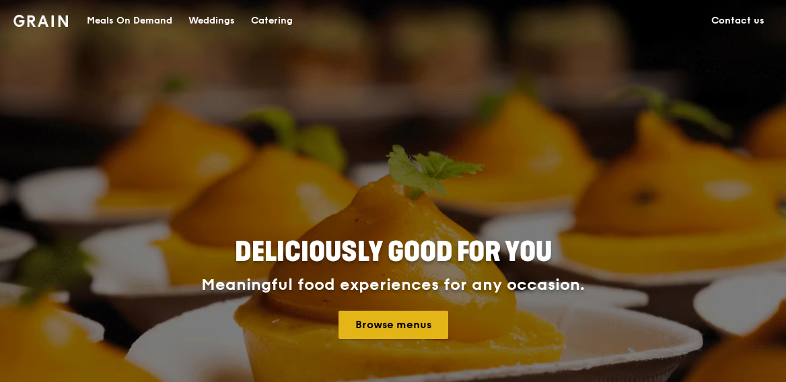
click at [391, 324] on link "Browse menus" at bounding box center [394, 325] width 110 height 28
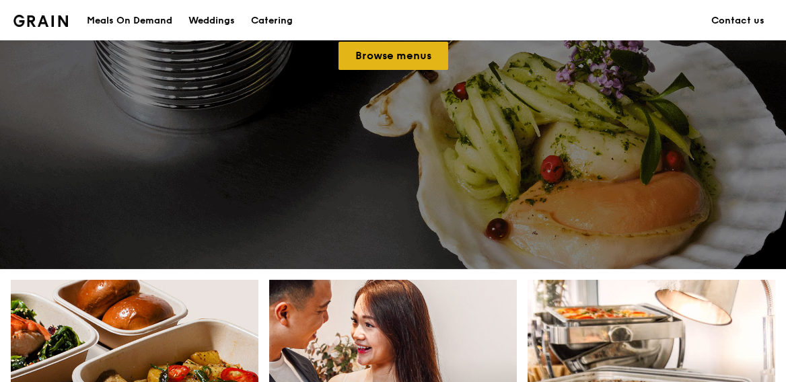
scroll to position [269, 0]
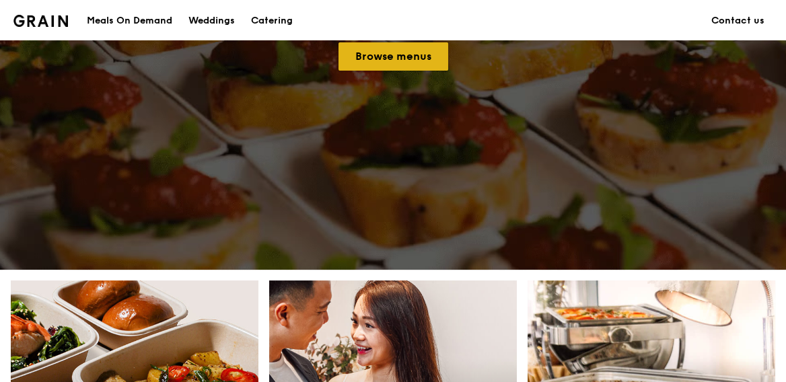
click at [390, 57] on link "Browse menus" at bounding box center [394, 56] width 110 height 28
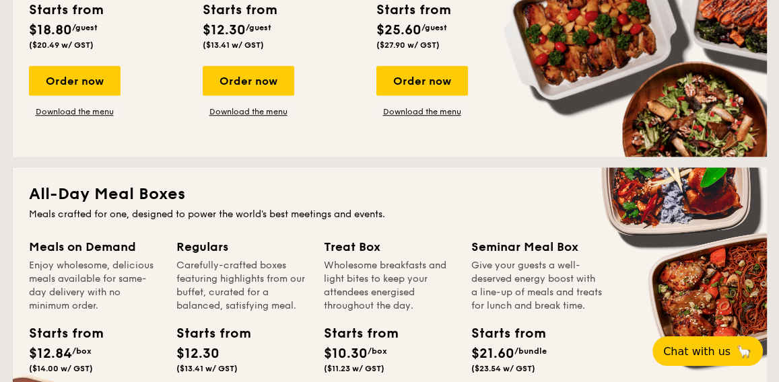
scroll to position [874, 0]
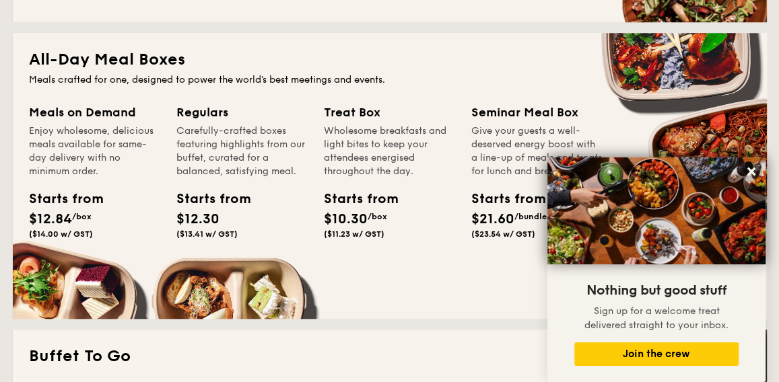
click at [489, 112] on div "Seminar Meal Box" at bounding box center [536, 112] width 131 height 19
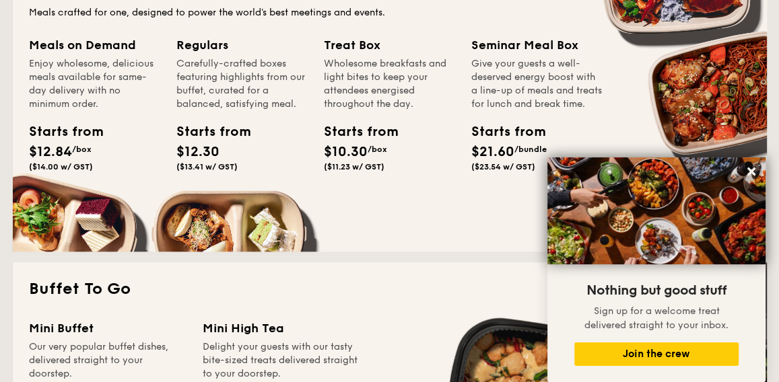
scroll to position [1076, 0]
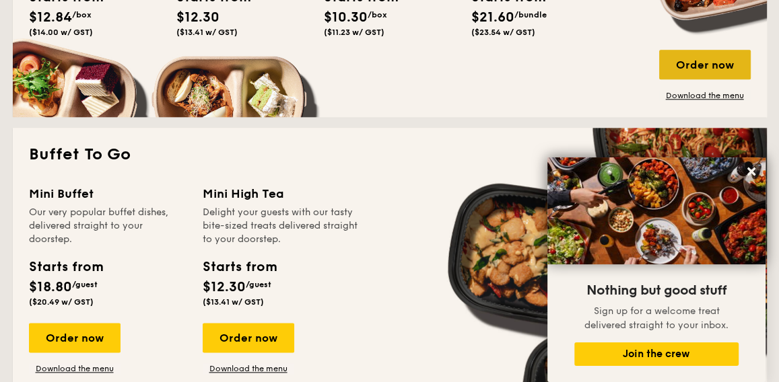
click at [677, 65] on div "Order now" at bounding box center [705, 65] width 92 height 30
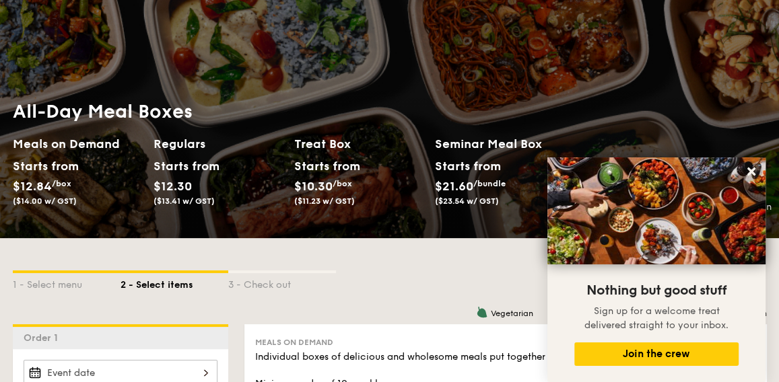
scroll to position [269, 0]
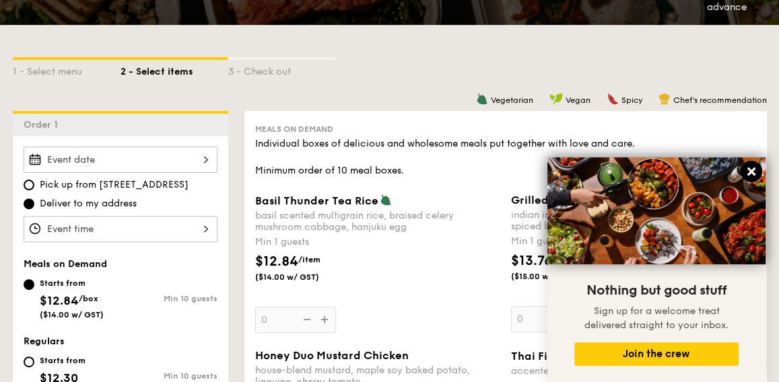
click at [748, 174] on icon at bounding box center [751, 172] width 8 height 8
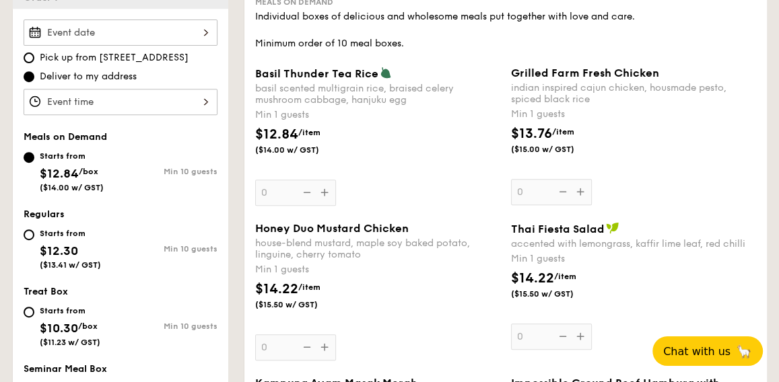
scroll to position [403, 0]
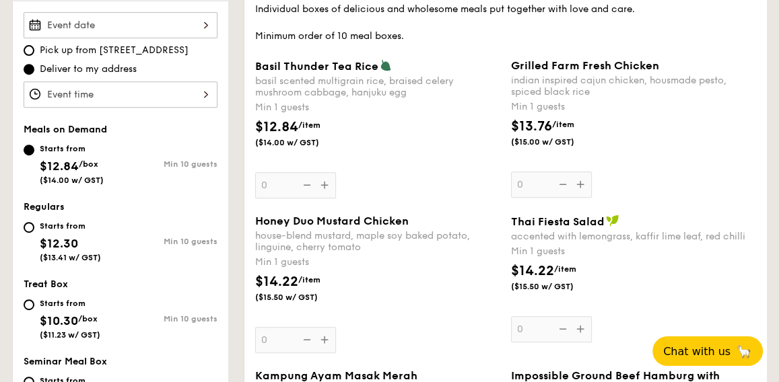
click at [325, 185] on div "Basil Thunder Tea [PERSON_NAME] scented multigrain rice, braised celery mushroo…" at bounding box center [377, 128] width 245 height 139
click at [325, 185] on input "0" at bounding box center [295, 185] width 81 height 26
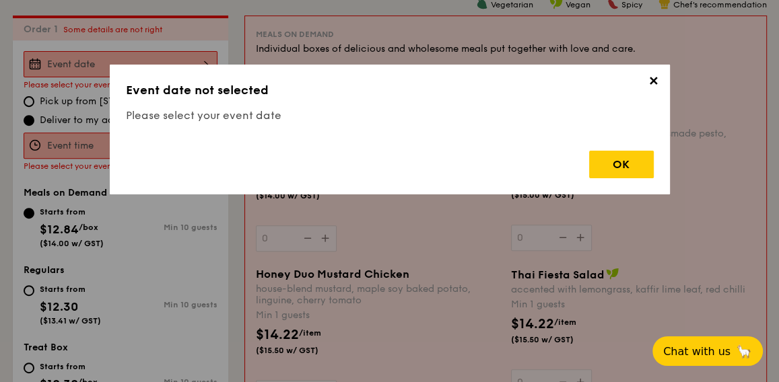
scroll to position [359, 0]
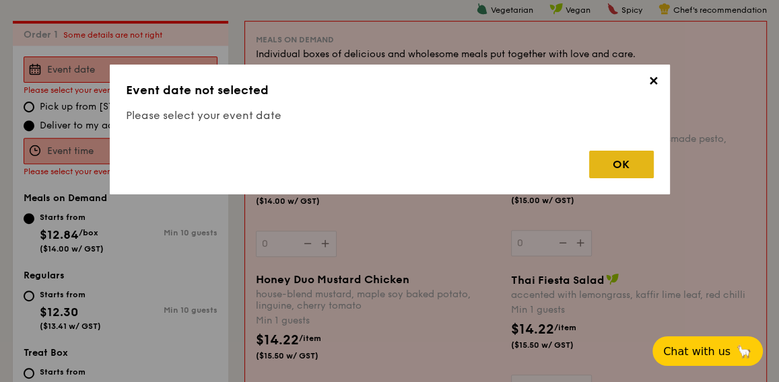
click at [598, 169] on div "OK" at bounding box center [621, 165] width 65 height 28
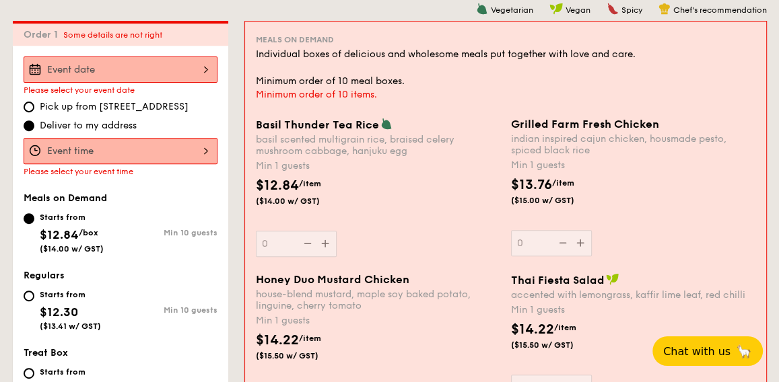
click at [147, 151] on div at bounding box center [121, 151] width 194 height 26
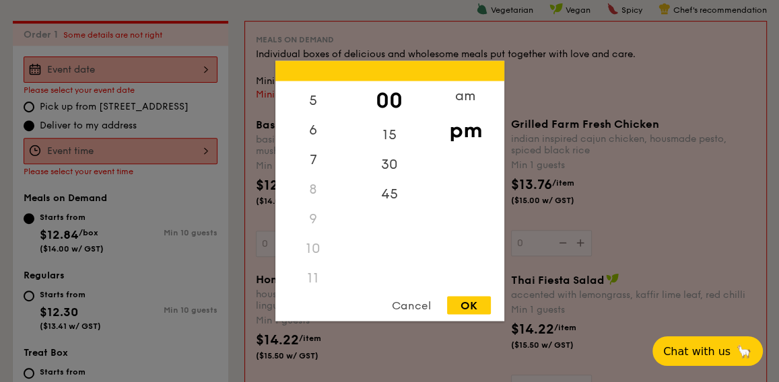
scroll to position [160, 0]
click at [311, 269] on div "11" at bounding box center [313, 272] width 76 height 30
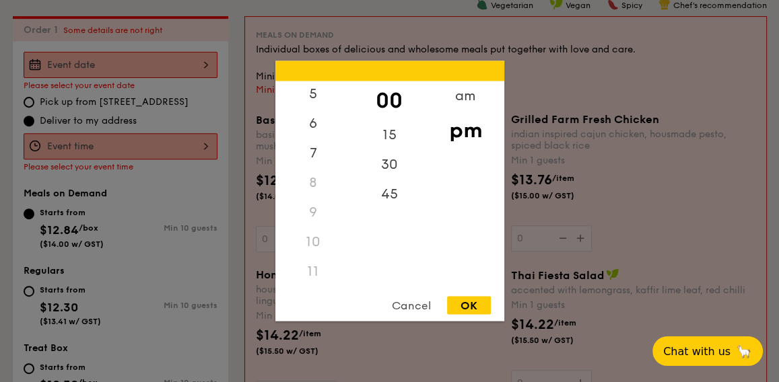
scroll to position [426, 0]
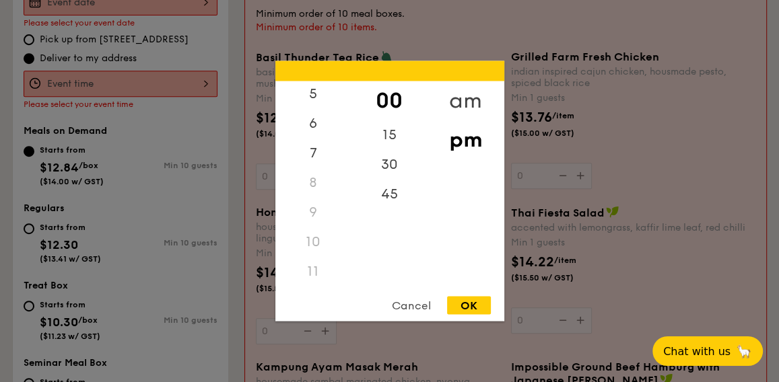
click at [460, 99] on div "am" at bounding box center [465, 100] width 76 height 39
click at [318, 272] on div "11" at bounding box center [313, 275] width 76 height 39
click at [482, 302] on div "OK" at bounding box center [469, 306] width 44 height 18
type input "11:00AM"
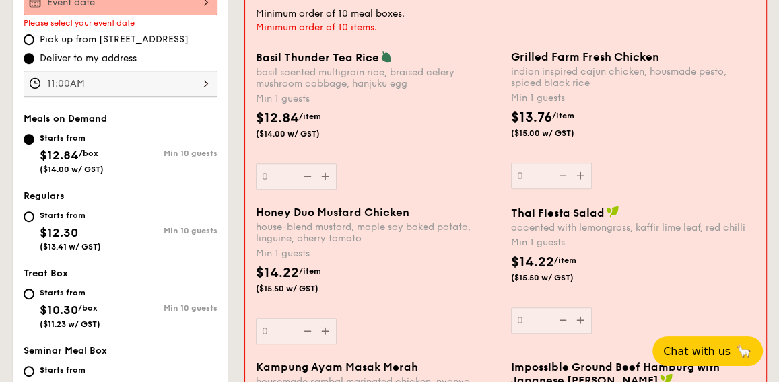
click at [324, 172] on div "Basil Thunder Tea [PERSON_NAME] scented multigrain rice, braised celery mushroo…" at bounding box center [378, 119] width 244 height 139
click at [324, 172] on input "0" at bounding box center [296, 177] width 81 height 26
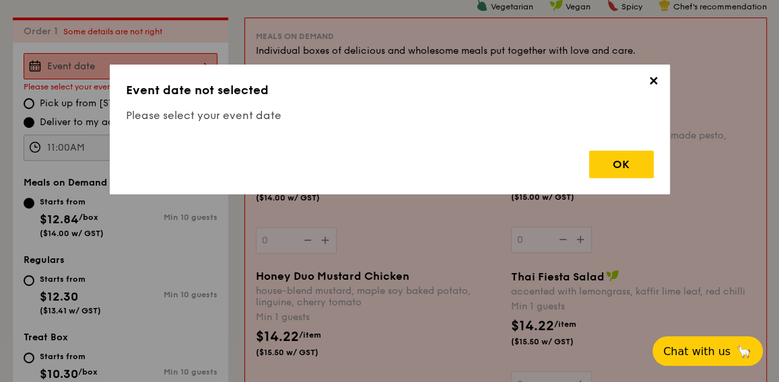
scroll to position [359, 0]
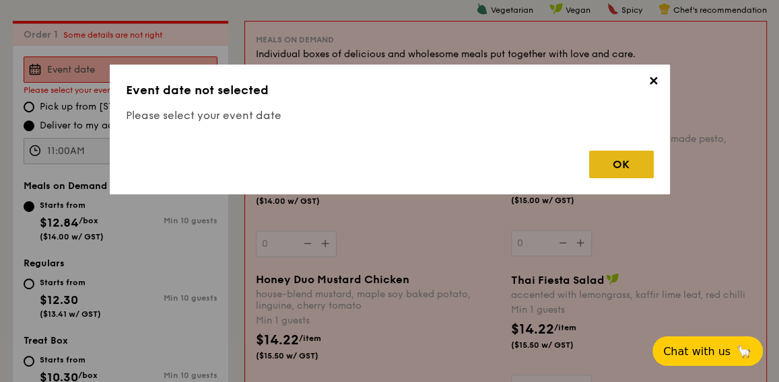
click at [609, 151] on div "OK" at bounding box center [621, 165] width 65 height 28
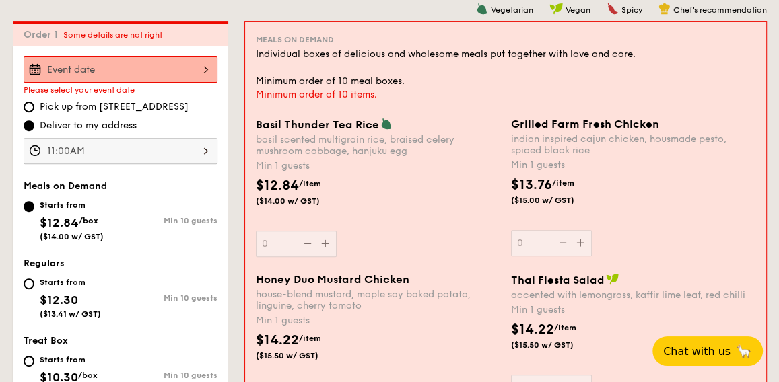
click at [139, 73] on div at bounding box center [121, 70] width 194 height 26
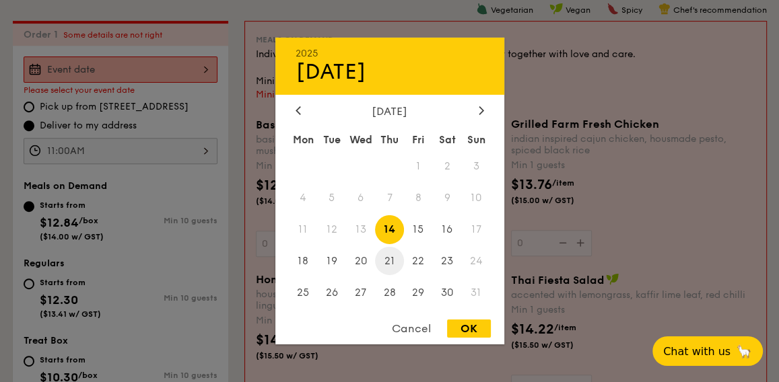
click at [390, 260] on span "21" at bounding box center [389, 260] width 29 height 29
click at [459, 333] on div "OK" at bounding box center [469, 329] width 44 height 18
type input "[DATE]"
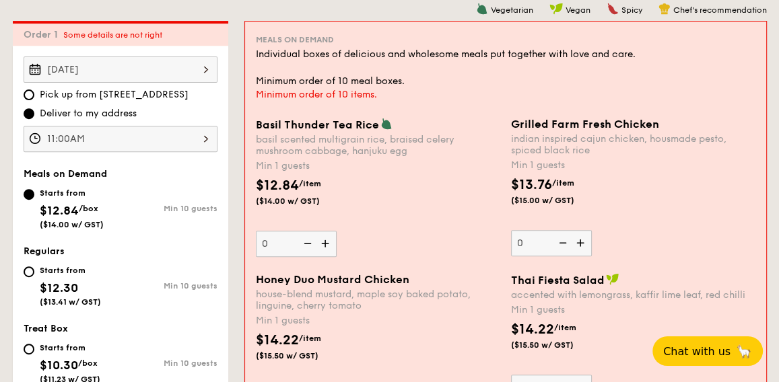
click at [328, 242] on img at bounding box center [326, 244] width 20 height 26
click at [328, 242] on input "0" at bounding box center [296, 244] width 81 height 26
type input "1"
click at [585, 245] on img at bounding box center [581, 243] width 20 height 26
click at [585, 245] on input "0" at bounding box center [551, 243] width 81 height 26
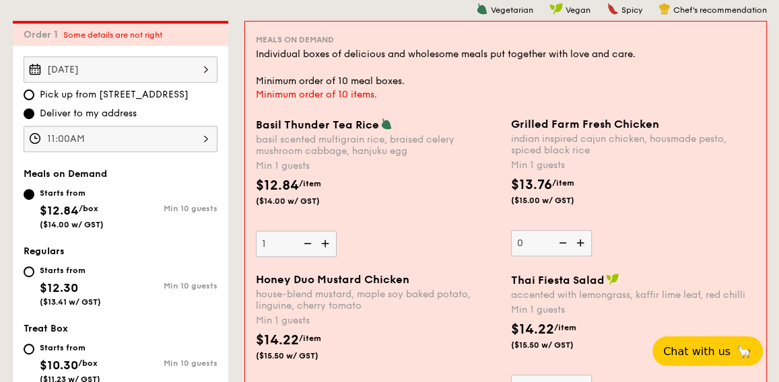
type input "1"
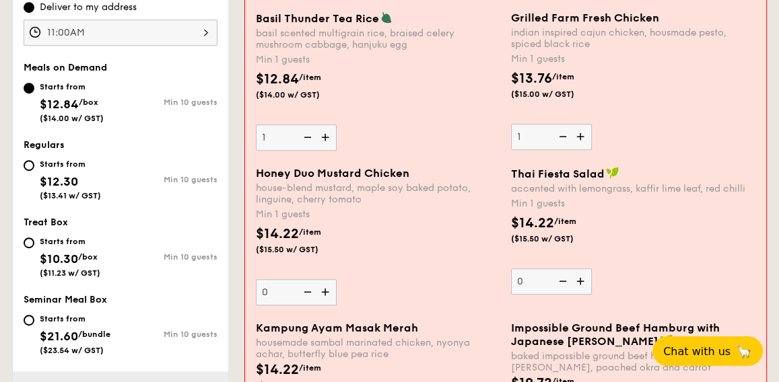
scroll to position [493, 0]
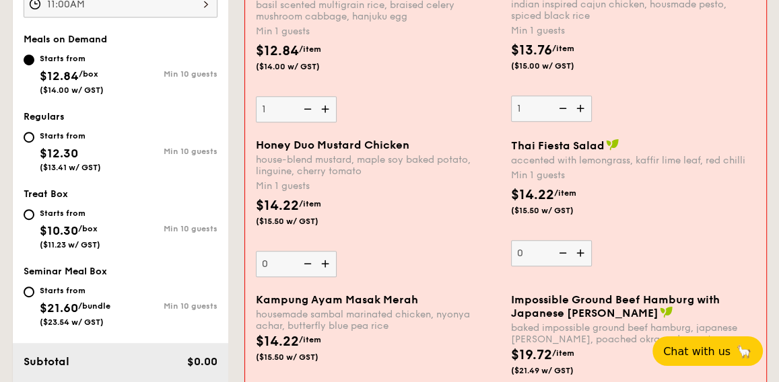
click at [321, 263] on img at bounding box center [326, 264] width 20 height 26
click at [321, 263] on input "0" at bounding box center [296, 264] width 81 height 26
type input "1"
click at [585, 254] on img at bounding box center [581, 253] width 20 height 26
click at [585, 254] on input "0" at bounding box center [551, 253] width 81 height 26
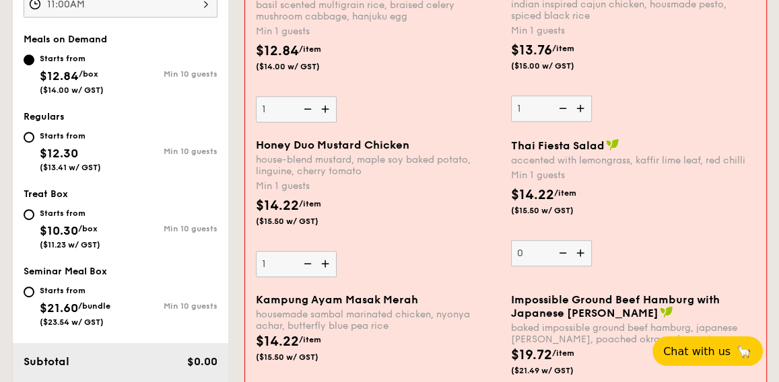
type input "1"
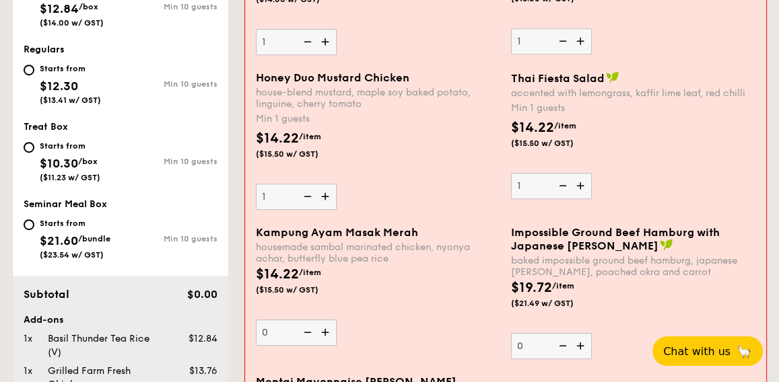
click at [328, 327] on img at bounding box center [326, 333] width 20 height 26
click at [328, 327] on input "0" at bounding box center [296, 333] width 81 height 26
type input "1"
click at [579, 336] on img at bounding box center [581, 346] width 20 height 26
click at [579, 336] on input "0" at bounding box center [551, 346] width 81 height 26
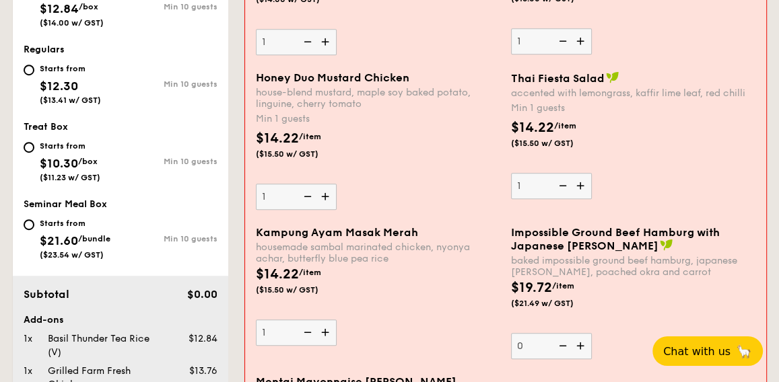
type input "1"
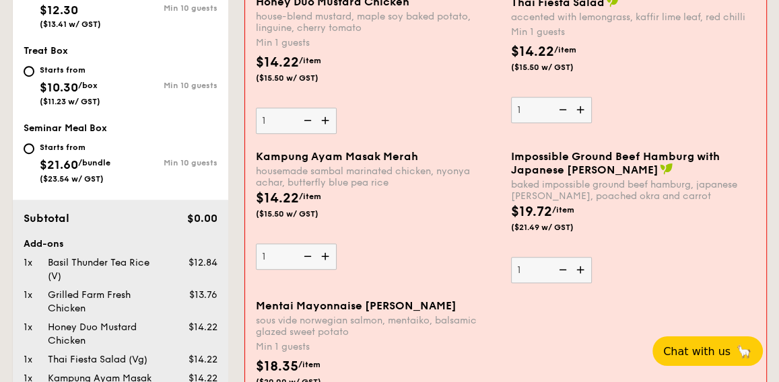
scroll to position [695, 0]
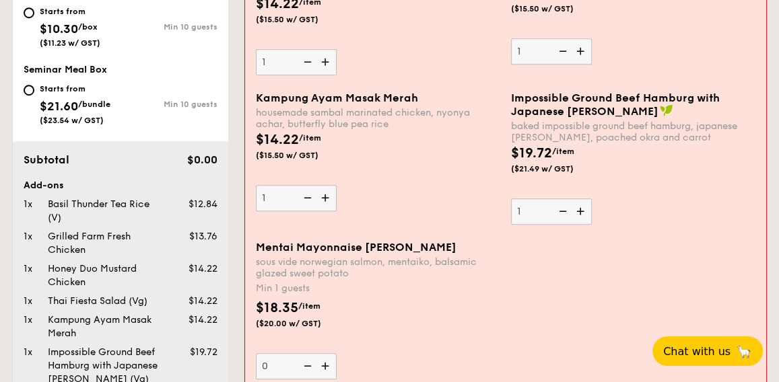
click at [325, 363] on img at bounding box center [326, 366] width 20 height 26
click at [325, 363] on input "0" at bounding box center [296, 366] width 81 height 26
type input "1"
click at [328, 52] on img at bounding box center [326, 62] width 20 height 26
click at [328, 52] on input "1" at bounding box center [296, 62] width 81 height 26
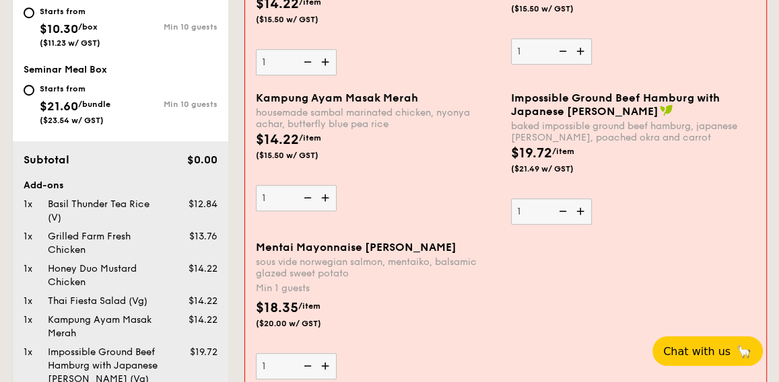
type input "2"
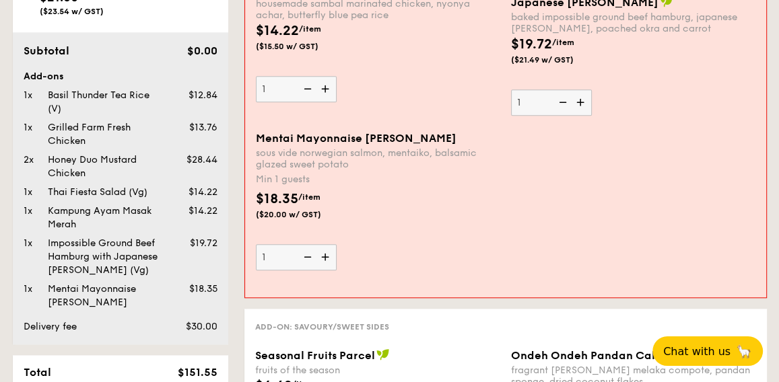
scroll to position [830, 0]
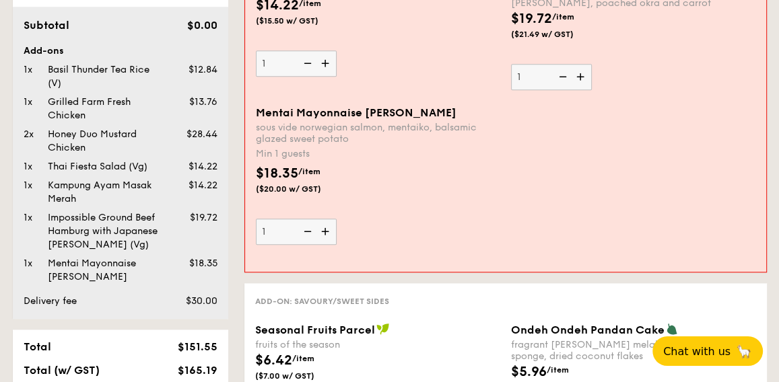
click at [326, 229] on img at bounding box center [326, 232] width 20 height 26
click at [326, 229] on input "1" at bounding box center [296, 232] width 81 height 26
click at [326, 229] on img at bounding box center [326, 232] width 20 height 26
click at [326, 229] on input "2" at bounding box center [296, 232] width 81 height 26
type input "3"
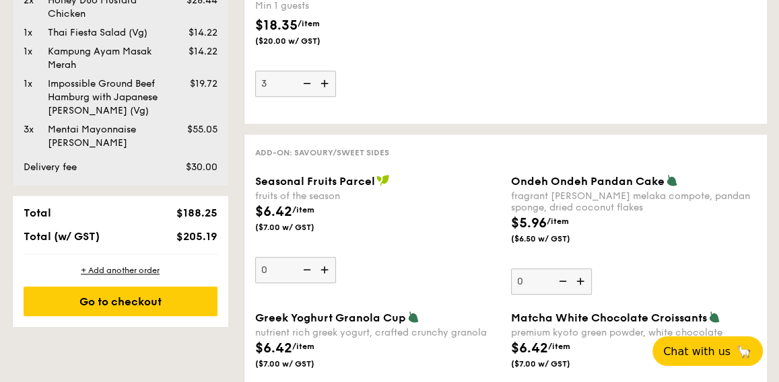
scroll to position [1032, 0]
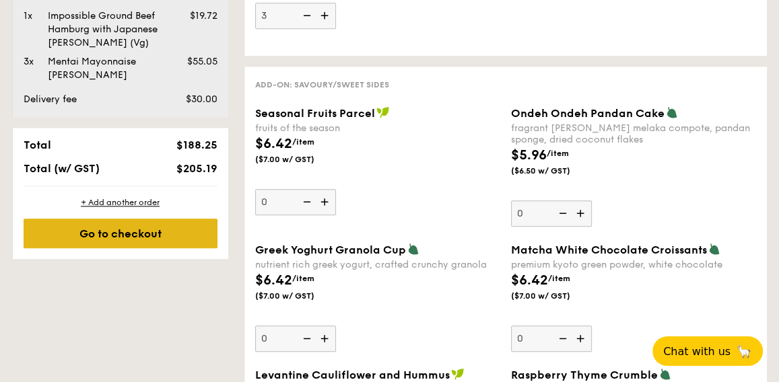
click at [149, 236] on div "Go to checkout" at bounding box center [121, 234] width 194 height 30
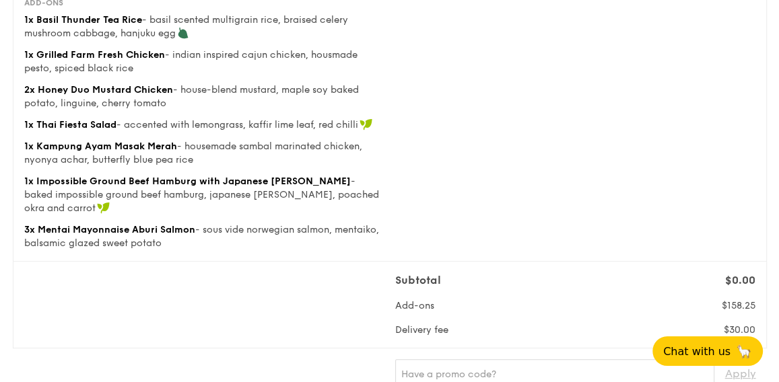
scroll to position [201, 0]
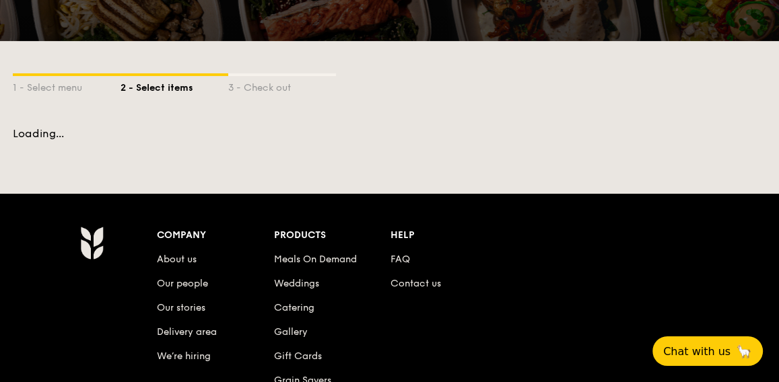
scroll to position [386, 0]
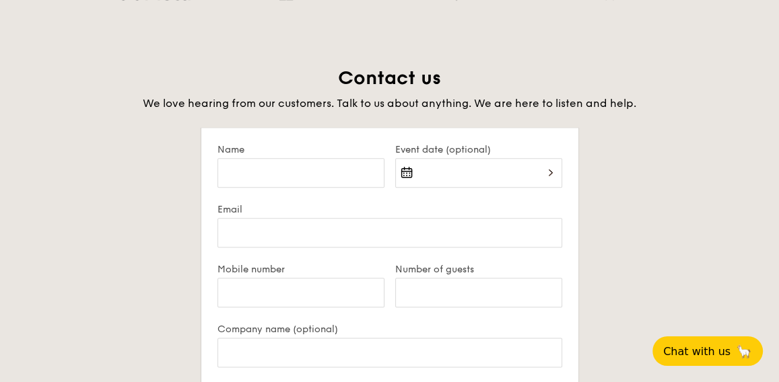
scroll to position [2547, 0]
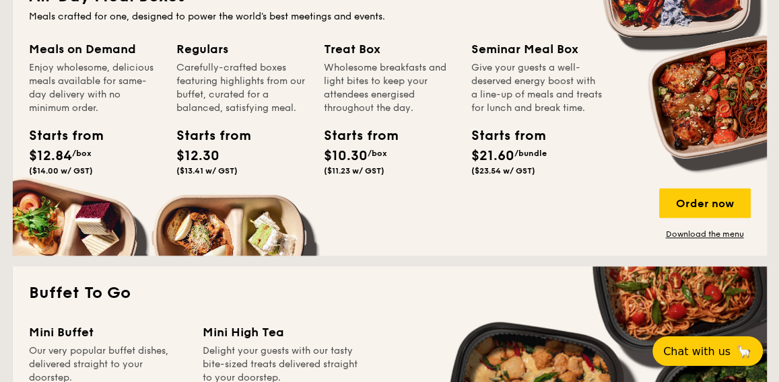
scroll to position [942, 0]
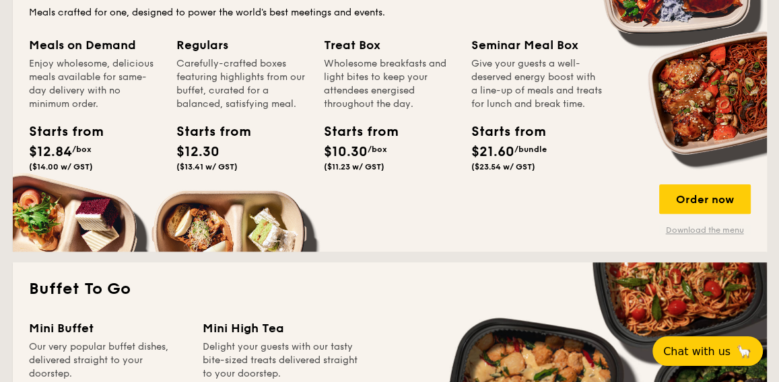
click at [684, 228] on link "Download the menu" at bounding box center [705, 230] width 92 height 11
